Goal: Task Accomplishment & Management: Manage account settings

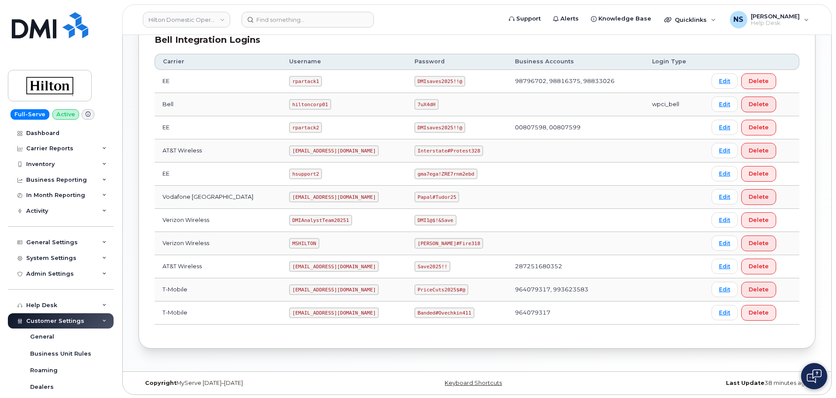
scroll to position [225, 0]
click at [289, 246] on code "MSHILTON" at bounding box center [304, 242] width 30 height 10
click at [289, 245] on code "MSHILTON" at bounding box center [304, 242] width 30 height 10
click at [311, 274] on td "ms-invoiceprocessing@dminc.com" at bounding box center [343, 265] width 125 height 23
click at [292, 241] on code "MSHILTON" at bounding box center [304, 242] width 30 height 10
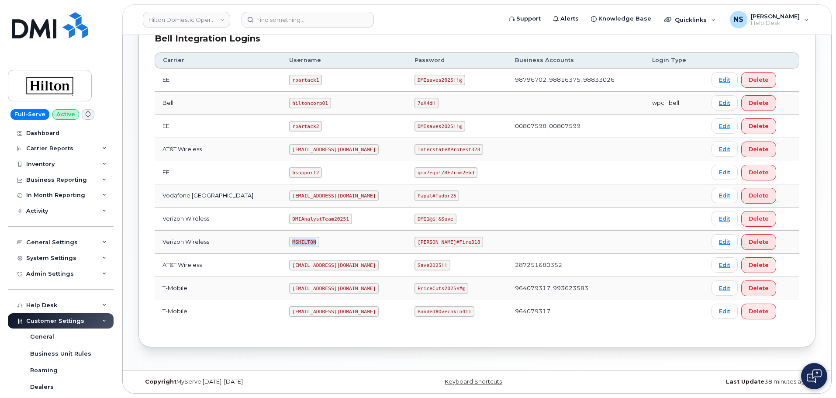
drag, startPoint x: 292, startPoint y: 240, endPoint x: 291, endPoint y: 232, distance: 7.9
click at [292, 239] on code "MSHILTON" at bounding box center [304, 242] width 30 height 10
copy code "MSHILTON"
click at [432, 247] on td "Edward#Fire318" at bounding box center [457, 242] width 100 height 23
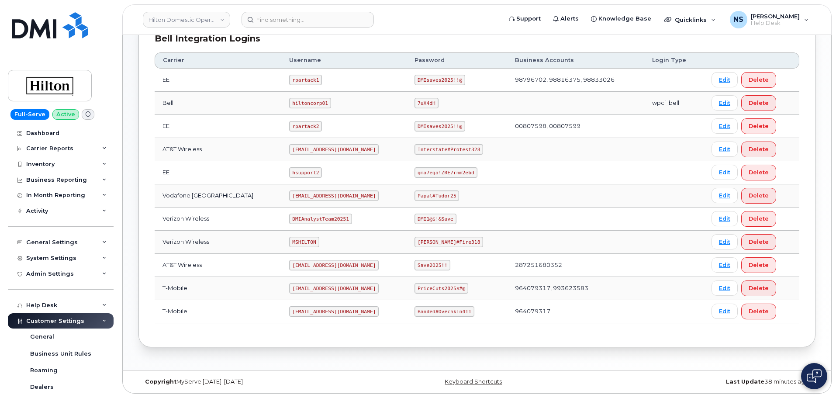
click at [430, 243] on code "Edward#Fire318" at bounding box center [449, 242] width 69 height 10
click at [431, 243] on code "Edward#Fire318" at bounding box center [449, 242] width 69 height 10
copy code "[PERSON_NAME]#Fire318"
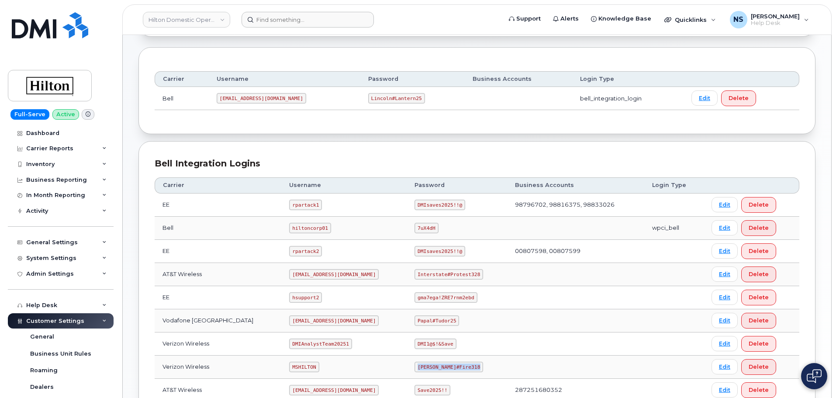
scroll to position [51, 0]
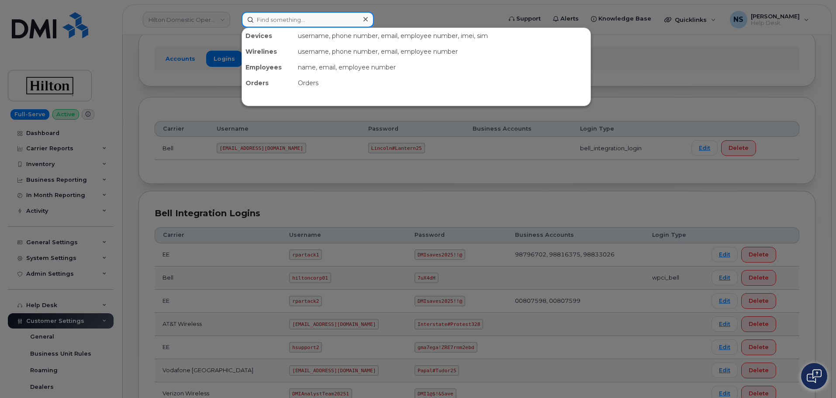
click at [277, 18] on input at bounding box center [308, 20] width 132 height 16
paste input "Sorangie Diaz"
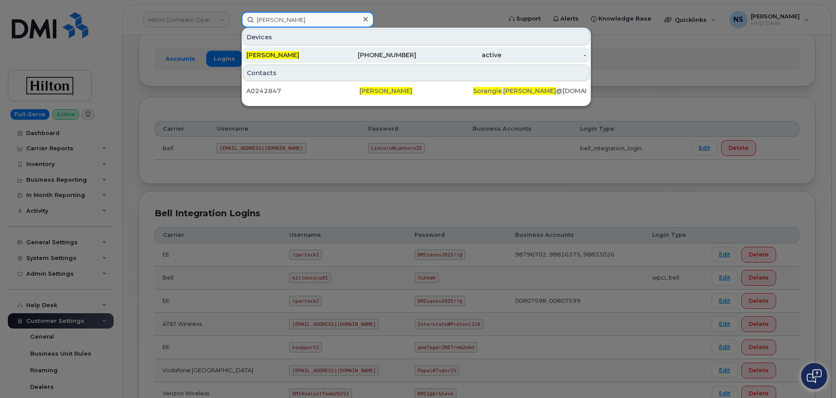
type input "Sorangie Diaz"
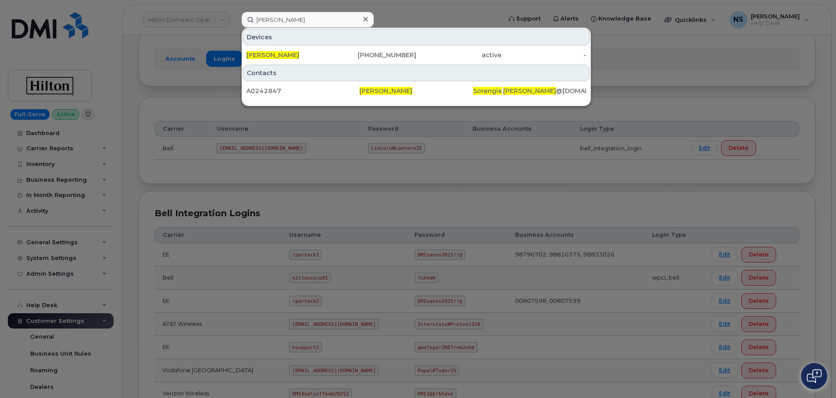
drag, startPoint x: 307, startPoint y: 57, endPoint x: 316, endPoint y: 67, distance: 13.7
click at [307, 57] on div "SORANGIE DIAZ" at bounding box center [288, 55] width 85 height 9
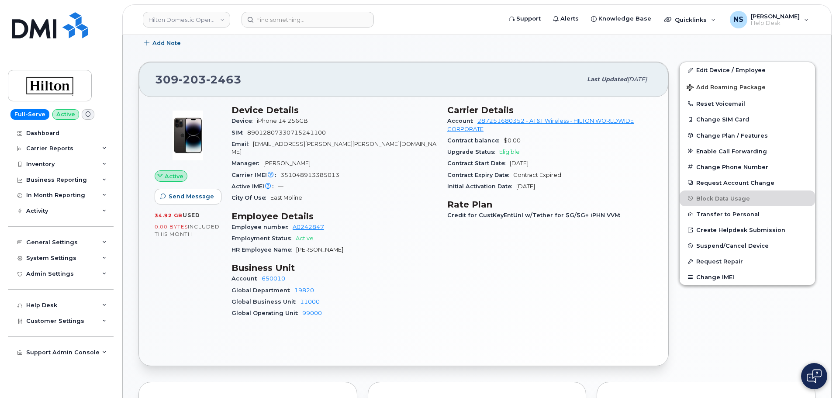
scroll to position [131, 0]
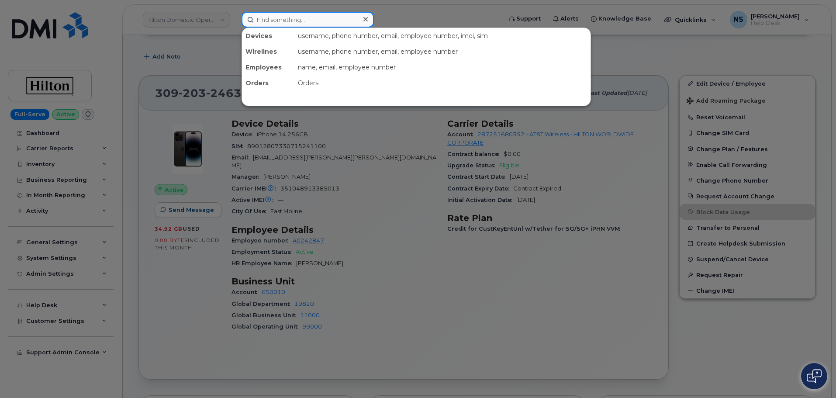
click at [309, 13] on input at bounding box center [308, 20] width 132 height 16
paste input "3127858598"
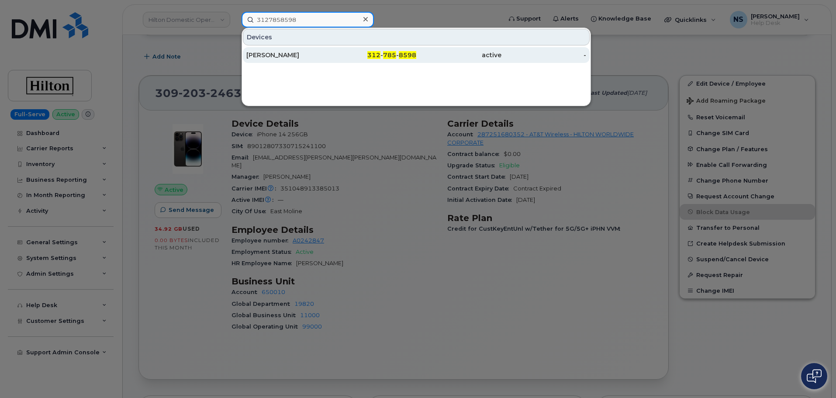
type input "3127858598"
drag, startPoint x: 296, startPoint y: 52, endPoint x: 292, endPoint y: 59, distance: 7.6
click at [295, 52] on div "[PERSON_NAME]" at bounding box center [288, 55] width 85 height 9
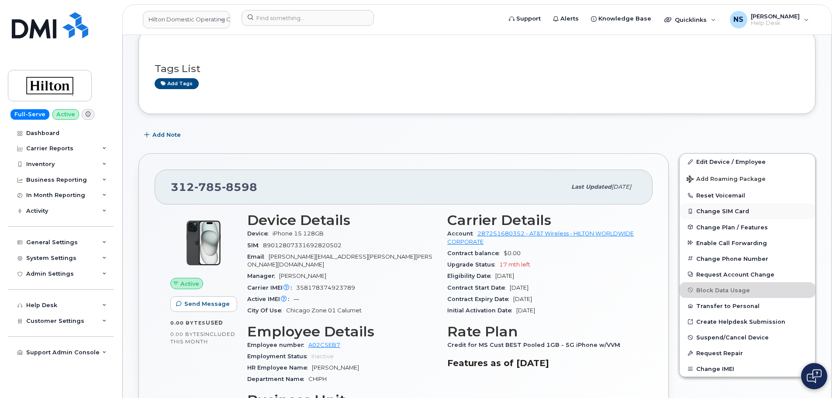
scroll to position [131, 0]
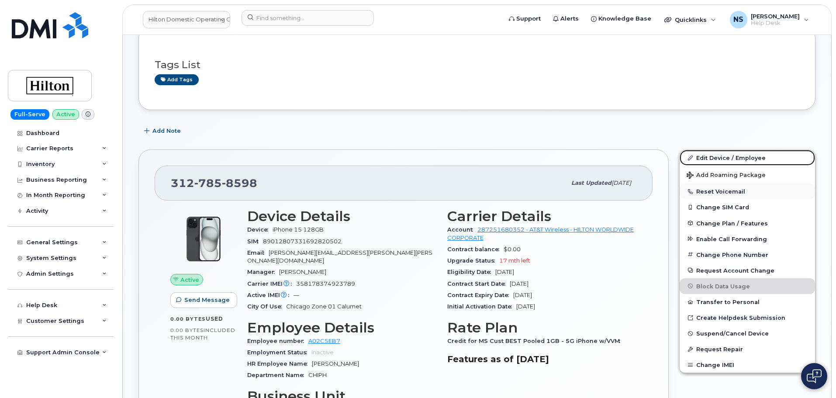
drag, startPoint x: 714, startPoint y: 158, endPoint x: 687, endPoint y: 194, distance: 44.9
click at [714, 158] on link "Edit Device / Employee" at bounding box center [747, 158] width 135 height 16
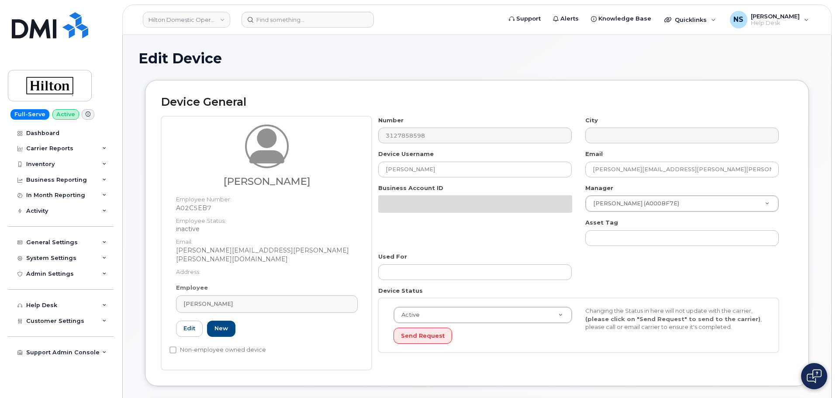
select select "34080331"
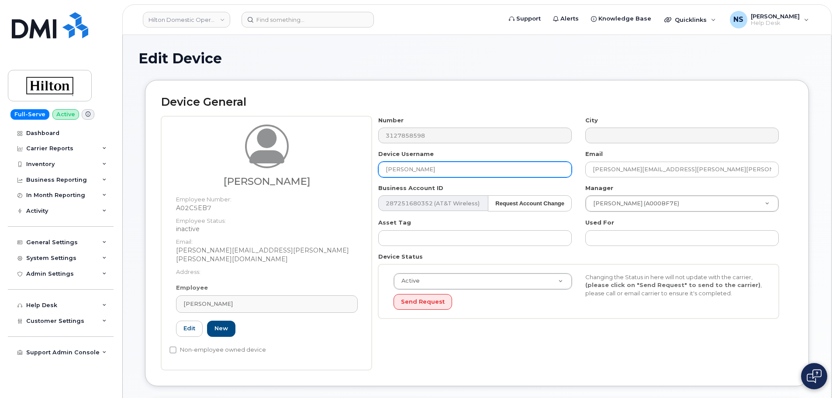
click at [417, 169] on input "[PERSON_NAME]" at bounding box center [475, 170] width 194 height 16
click at [418, 169] on input "JACQUELINE ALLEN" at bounding box center [475, 170] width 194 height 16
paste input "Sorangie"
click at [431, 171] on input "Sorangie ALLEN" at bounding box center [475, 170] width 194 height 16
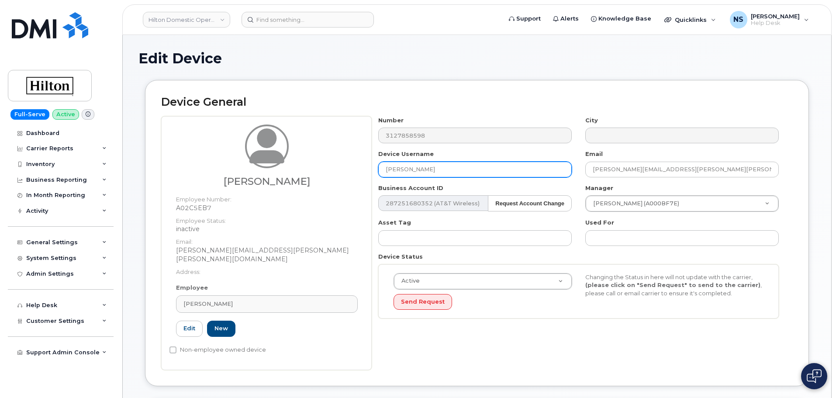
paste input "Diaz"
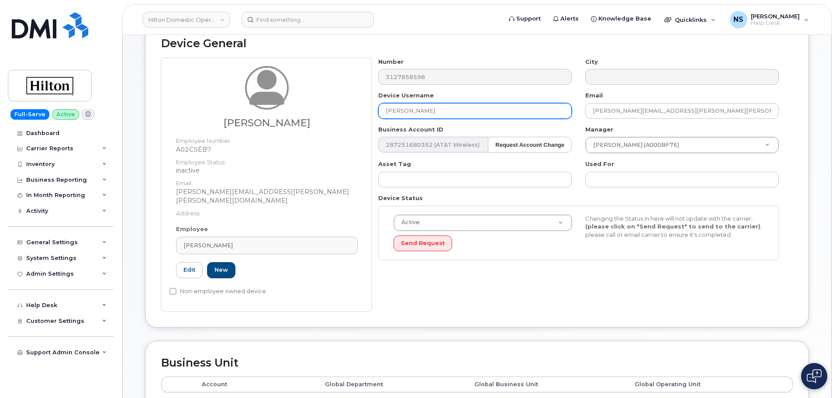
scroll to position [44, 0]
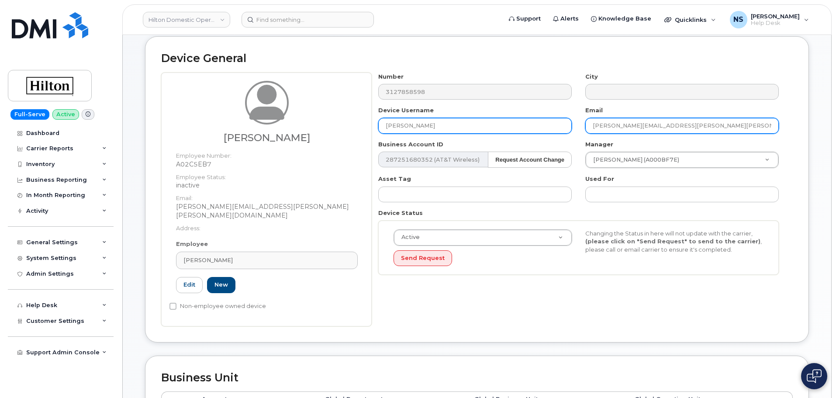
type input "Sorangie Diaz"
click at [620, 123] on input "Jacqueline.Allen@Hilton.com" at bounding box center [682, 126] width 194 height 16
click at [635, 131] on input "Jacqueline.Allen@Hilton.com" at bounding box center [682, 126] width 194 height 16
paste input "Sorangie.Diaz"
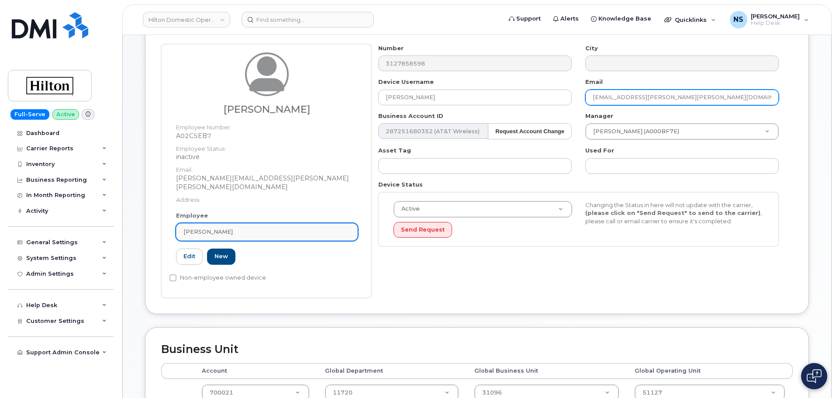
scroll to position [87, 0]
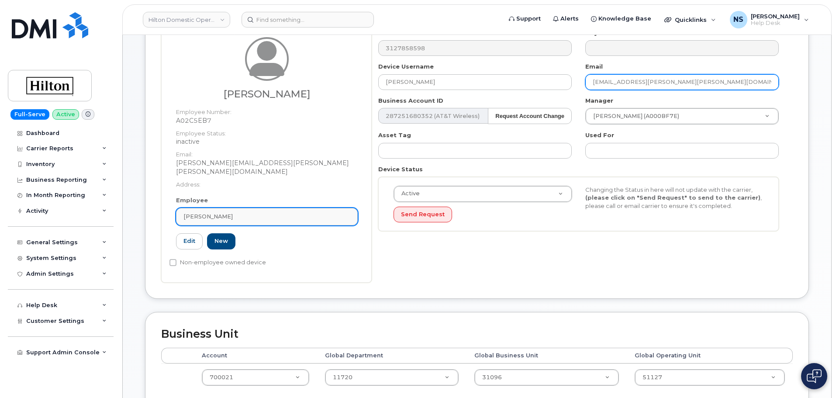
type input "Sorangie.Diaz@Hilton.com"
click at [222, 208] on link "Jacqueline Allen" at bounding box center [267, 216] width 182 height 17
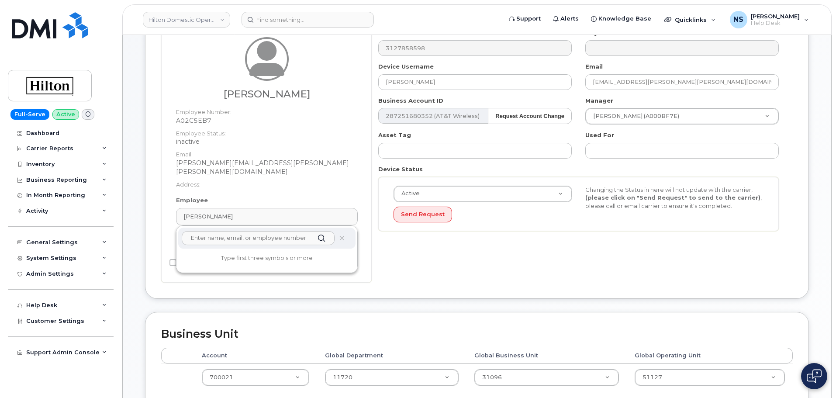
click at [219, 231] on input "text" at bounding box center [258, 238] width 153 height 14
paste input "Sorangie"
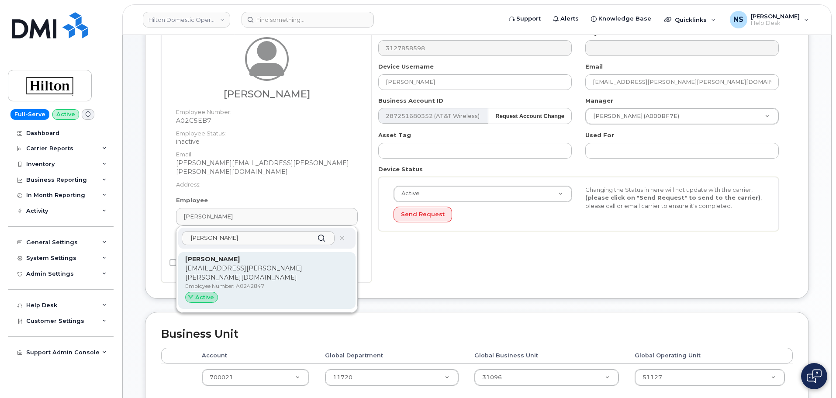
type input "Sorangie Diaz"
click at [238, 264] on p "Sorangie.Diaz@Hilton.com" at bounding box center [266, 273] width 163 height 18
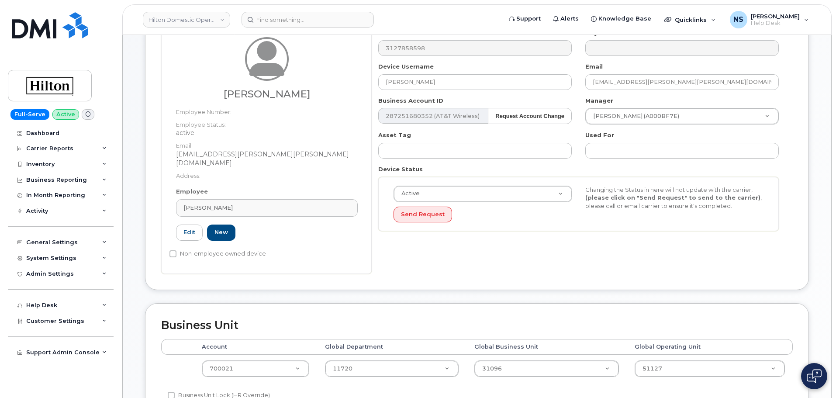
type input "A0242847"
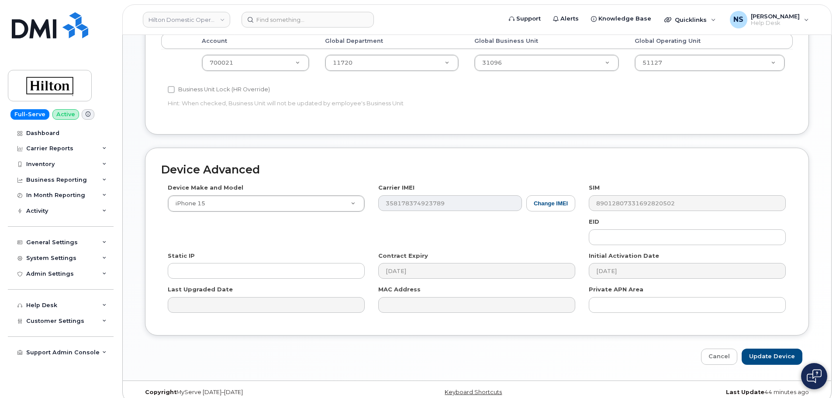
scroll to position [395, 0]
click at [769, 353] on input "Update Device" at bounding box center [772, 355] width 61 height 16
type input "Saving..."
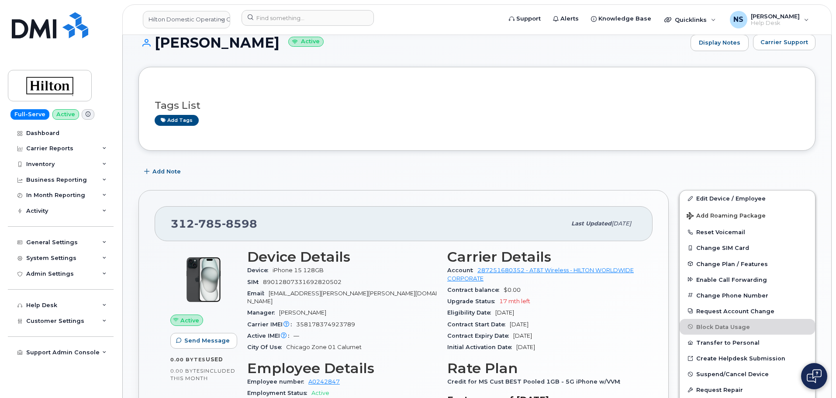
scroll to position [218, 0]
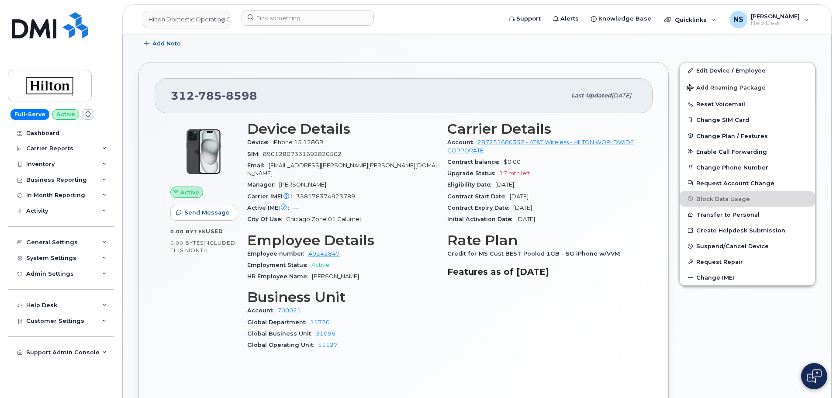
click at [217, 87] on div "[PHONE_NUMBER]" at bounding box center [368, 96] width 395 height 18
copy span "[PHONE_NUMBER]"
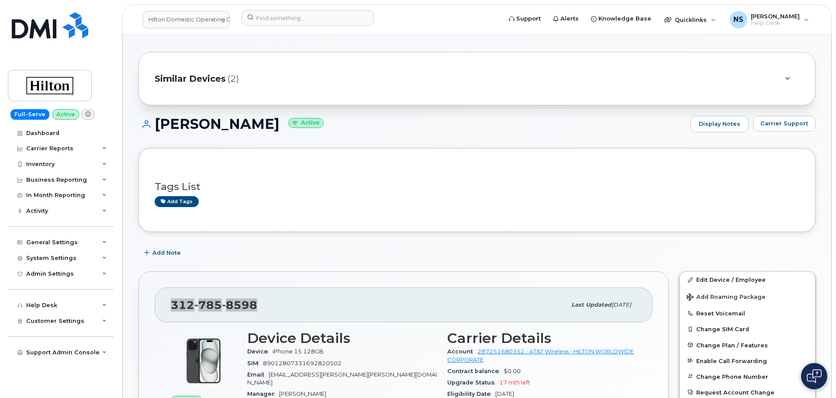
scroll to position [0, 0]
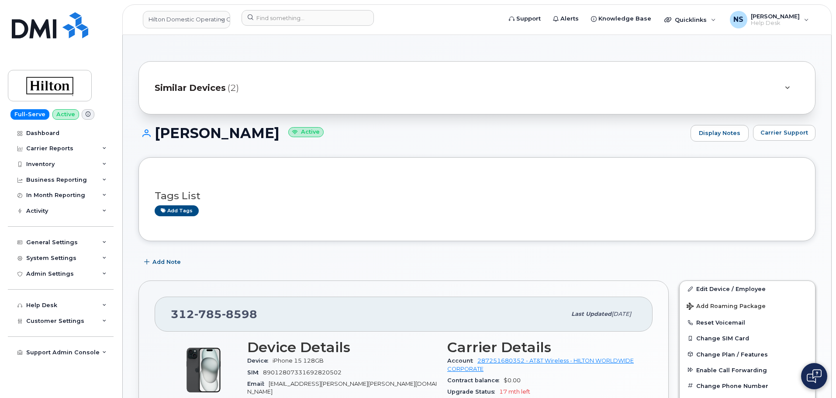
click at [247, 88] on div "Similar Devices (2)" at bounding box center [465, 87] width 620 height 21
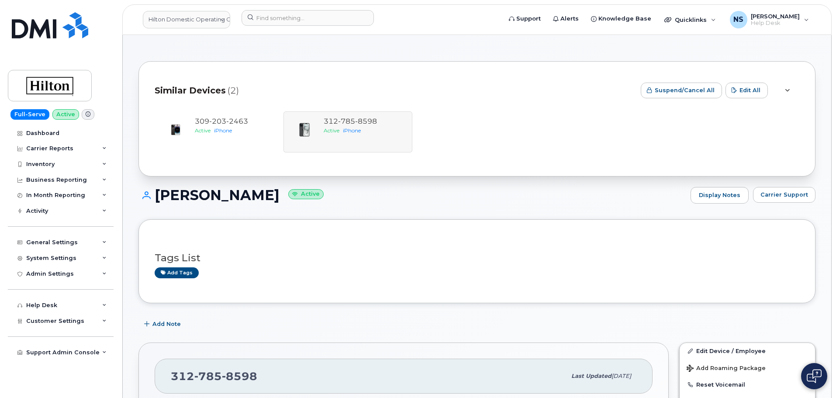
click at [247, 89] on div "Similar Devices (2)" at bounding box center [394, 90] width 479 height 26
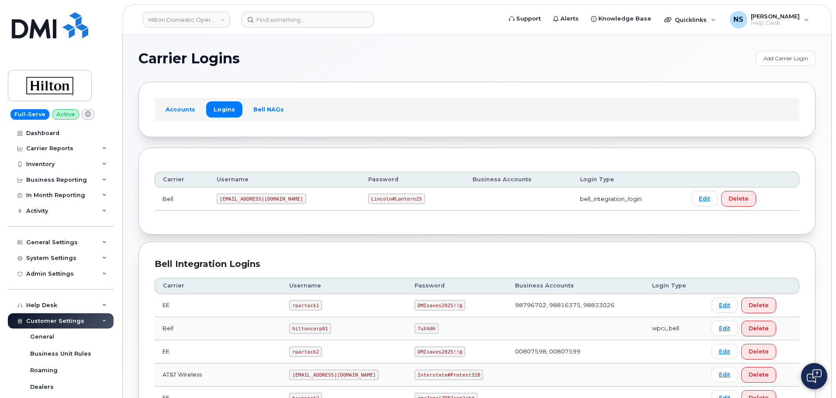
scroll to position [225, 0]
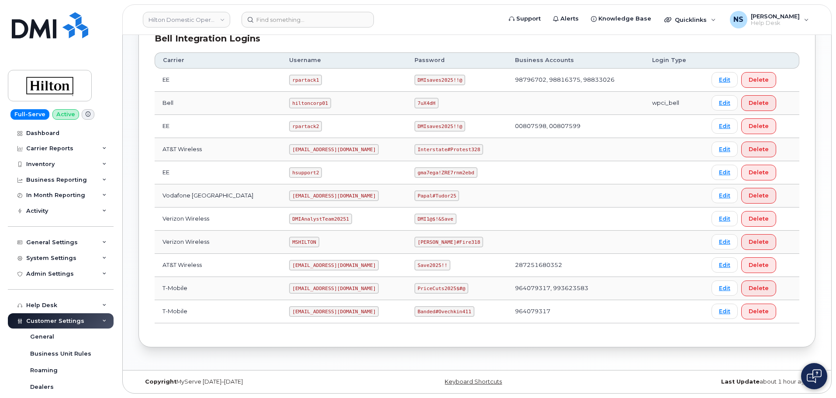
click at [296, 152] on code "[EMAIL_ADDRESS][DOMAIN_NAME]" at bounding box center [334, 149] width 90 height 10
copy code "[EMAIL_ADDRESS][DOMAIN_NAME]"
click at [427, 155] on td "Interstate#Protest328" at bounding box center [457, 149] width 100 height 23
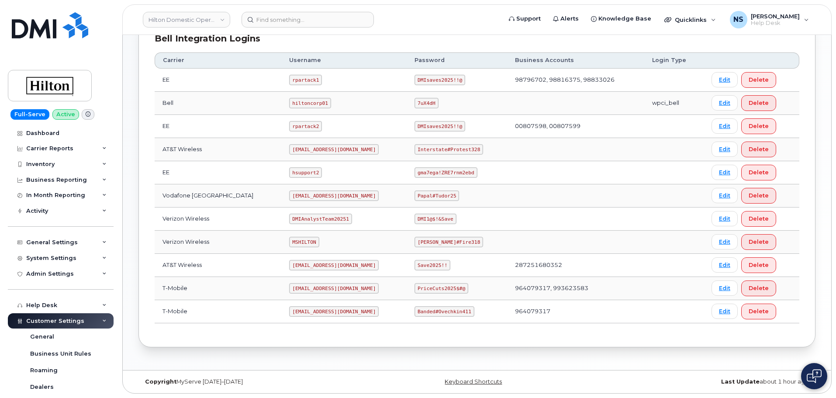
click at [428, 155] on td "Interstate#Protest328" at bounding box center [457, 149] width 100 height 23
drag, startPoint x: 428, startPoint y: 155, endPoint x: 428, endPoint y: 150, distance: 5.3
click at [428, 154] on td "Interstate#Protest328" at bounding box center [457, 149] width 100 height 23
click at [428, 150] on code "Interstate#Protest328" at bounding box center [449, 149] width 69 height 10
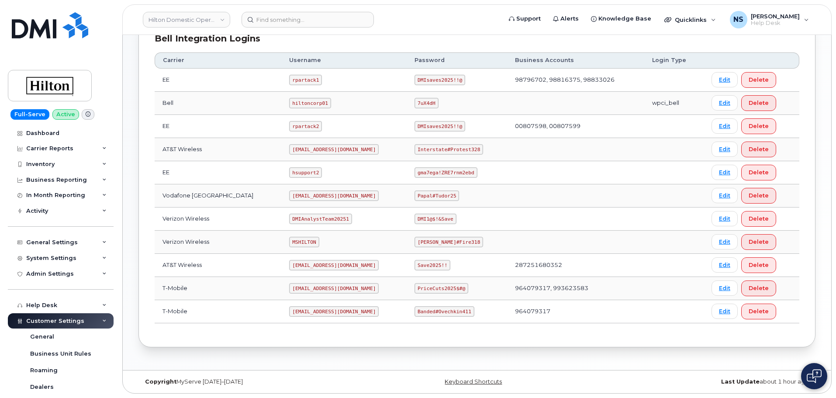
drag, startPoint x: 442, startPoint y: 143, endPoint x: 442, endPoint y: 149, distance: 6.6
click at [442, 145] on td "Interstate#Protest328" at bounding box center [457, 149] width 100 height 23
click at [442, 149] on code "Interstate#Protest328" at bounding box center [449, 149] width 69 height 10
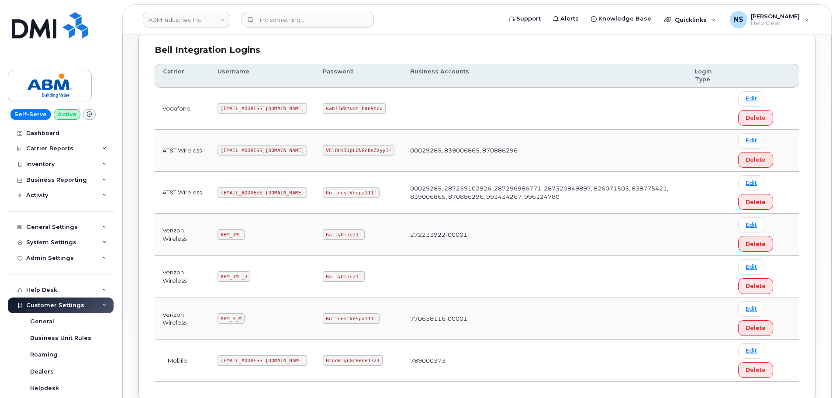
scroll to position [179, 0]
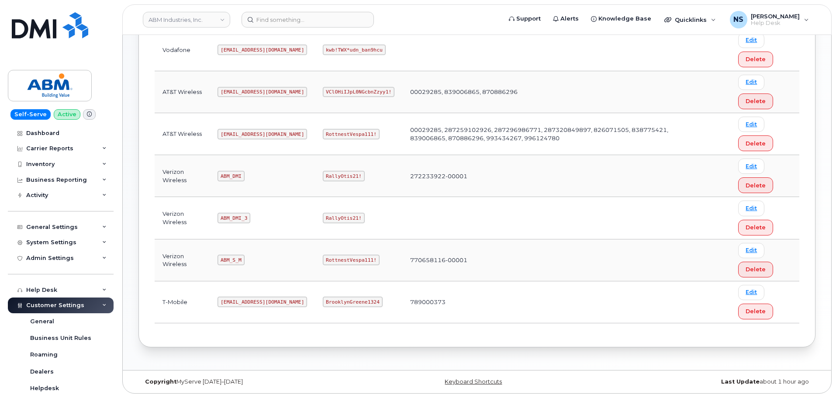
click at [223, 125] on td "[EMAIL_ADDRESS][DOMAIN_NAME]" at bounding box center [262, 134] width 105 height 42
click at [224, 125] on td "[EMAIL_ADDRESS][DOMAIN_NAME]" at bounding box center [262, 134] width 105 height 42
copy code "[EMAIL_ADDRESS][DOMAIN_NAME]"
click at [343, 133] on code "RottnestVespa111!" at bounding box center [351, 134] width 57 height 10
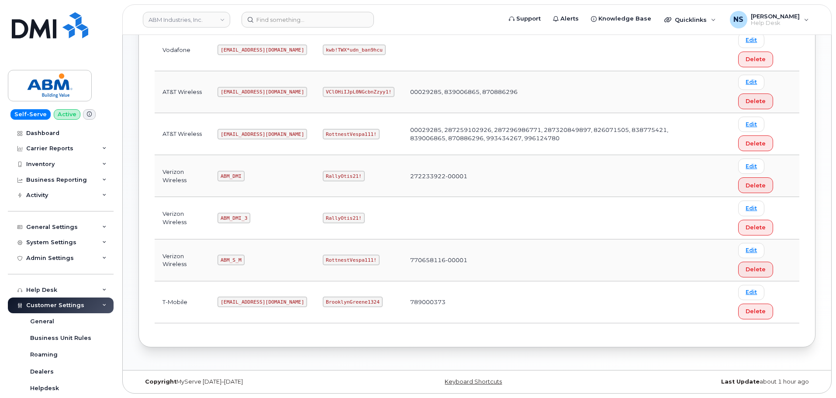
click at [343, 133] on code "RottnestVespa111!" at bounding box center [351, 134] width 57 height 10
copy code "RottnestVespa111!"
